Goal: Information Seeking & Learning: Learn about a topic

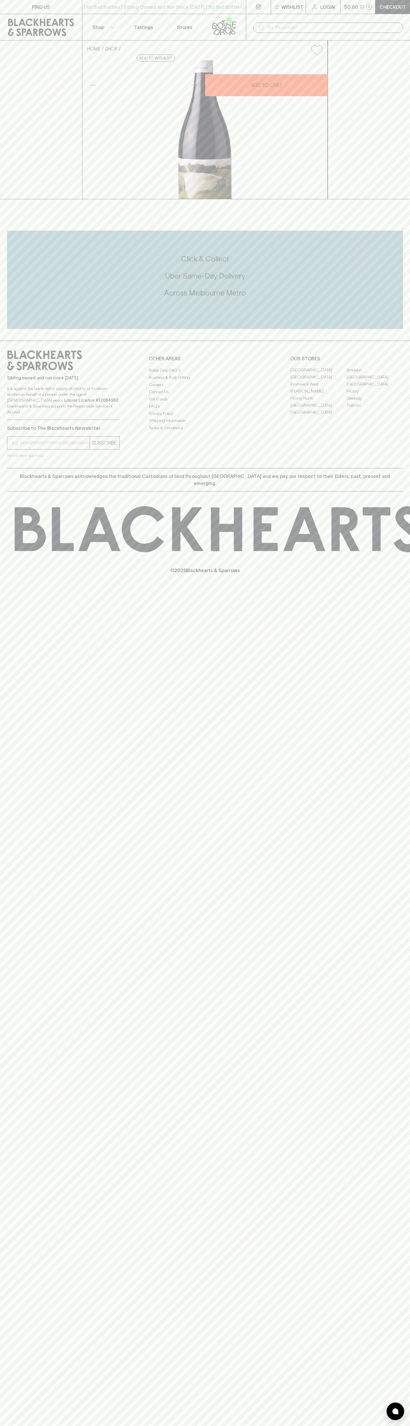
click at [383, 814] on div "FIND US | No Bad Bottles | Sibling Owned and Run Since [DATE] | No Bad Bottles …" at bounding box center [205, 713] width 410 height 1426
click at [28, 1425] on html "FIND US | No Bad Bottles | Sibling Owned and Run Since [DATE] | No Bad Bottles …" at bounding box center [205, 713] width 410 height 1426
click at [11, 855] on div "FIND US | No Bad Bottles | Sibling Owned and Run Since [DATE] | No Bad Bottles …" at bounding box center [205, 713] width 410 height 1426
